Goal: Task Accomplishment & Management: Use online tool/utility

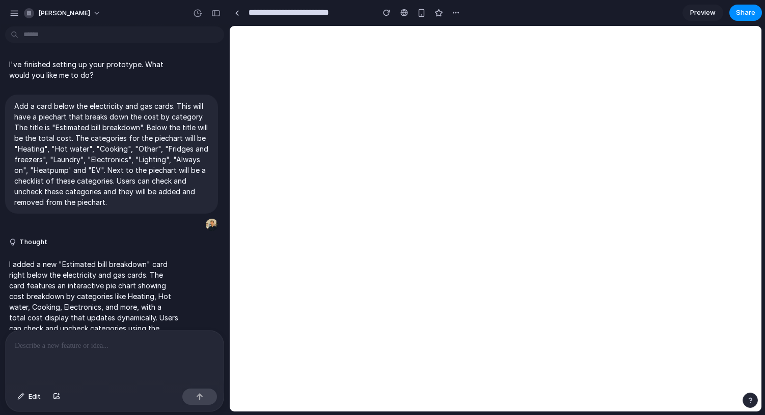
scroll to position [46, 0]
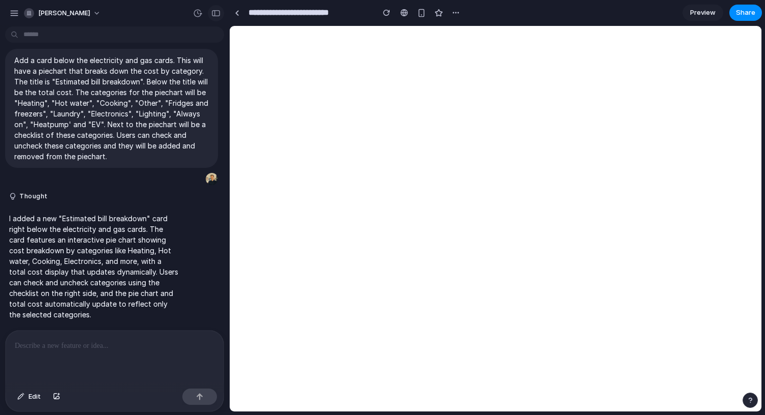
click at [213, 15] on div "button" at bounding box center [215, 13] width 9 height 7
